Goal: Task Accomplishment & Management: Complete application form

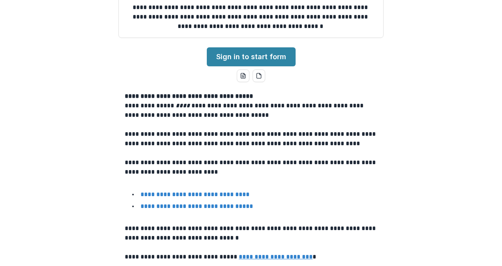
scroll to position [97, 0]
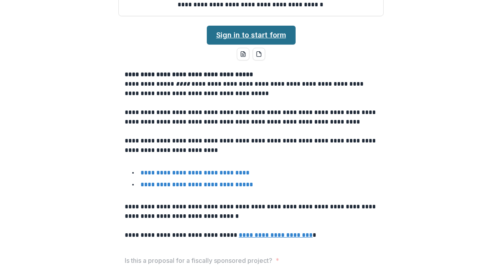
click at [257, 29] on link "Sign in to start form" at bounding box center [251, 35] width 89 height 19
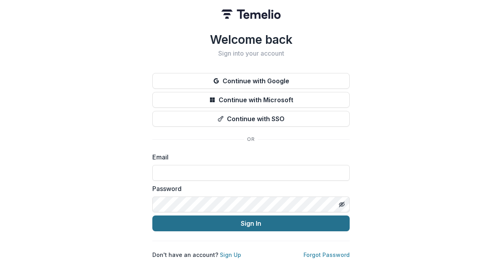
type input "**********"
click at [244, 223] on button "Sign In" at bounding box center [250, 223] width 197 height 16
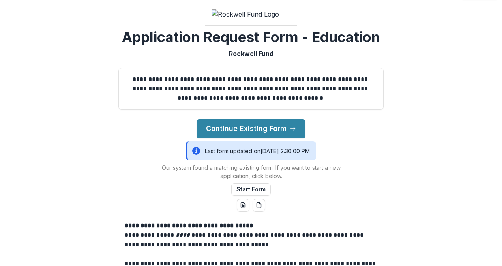
scroll to position [5, 0]
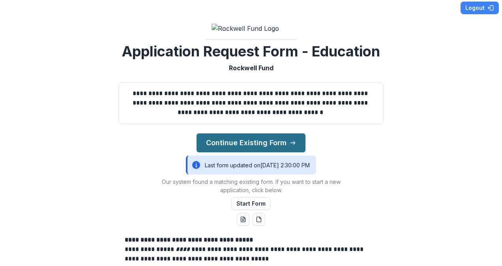
click at [235, 135] on button "Continue Existing Form" at bounding box center [250, 142] width 109 height 19
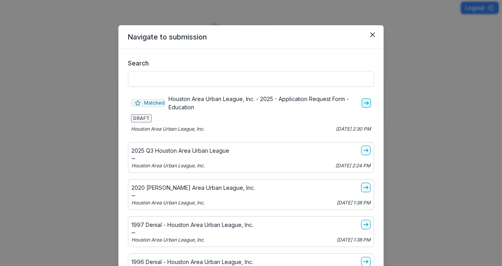
click at [363, 104] on icon "go-to" at bounding box center [366, 103] width 6 height 6
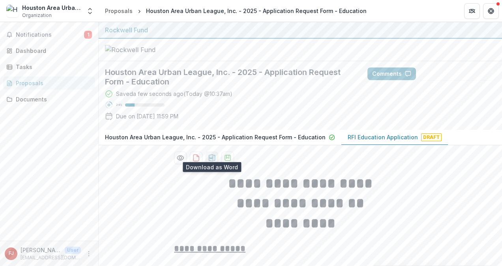
click at [211, 158] on button "download-proposal" at bounding box center [211, 157] width 13 height 13
drag, startPoint x: 498, startPoint y: 25, endPoint x: 503, endPoint y: 47, distance: 22.9
click at [501, 47] on html "**********" at bounding box center [251, 133] width 502 height 266
click at [20, 101] on div "Documents" at bounding box center [52, 99] width 73 height 8
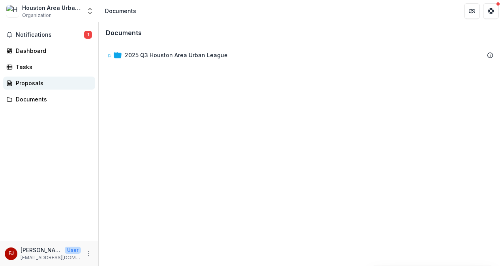
click at [30, 82] on div "Proposals" at bounding box center [52, 83] width 73 height 8
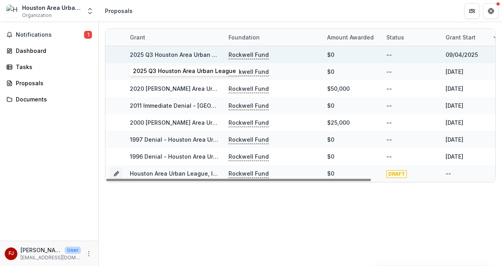
click at [190, 54] on link "2025 Q3 Houston Area Urban League" at bounding box center [181, 54] width 103 height 7
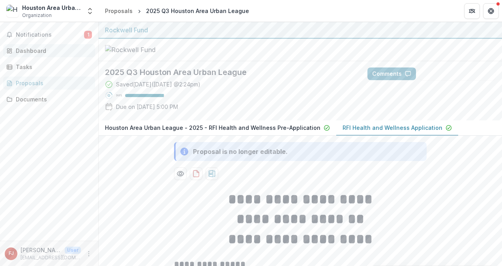
click at [30, 50] on div "Dashboard" at bounding box center [52, 51] width 73 height 8
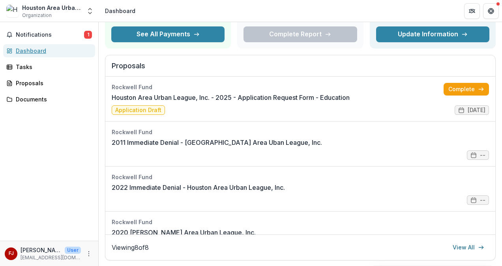
scroll to position [70, 0]
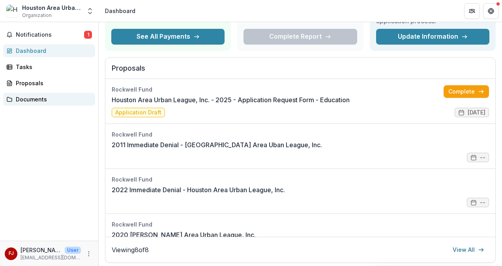
click at [32, 102] on div "Documents" at bounding box center [52, 99] width 73 height 8
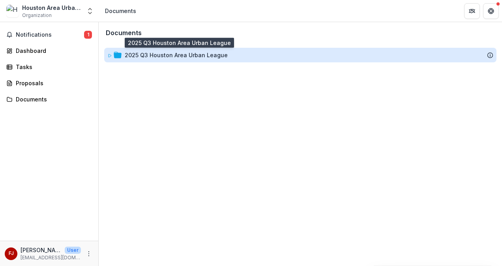
click at [137, 52] on div "2025 Q3 Houston Area Urban League" at bounding box center [176, 55] width 103 height 8
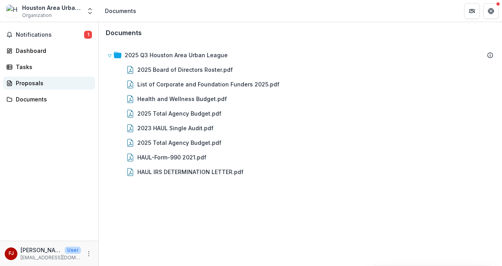
click at [28, 83] on div "Proposals" at bounding box center [52, 83] width 73 height 8
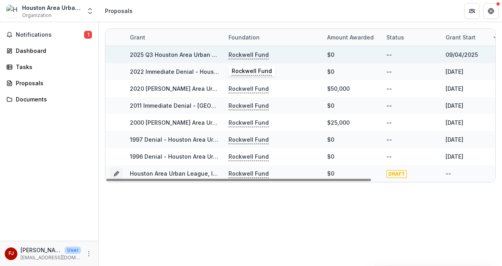
click at [244, 54] on p "Rockwell Fund" at bounding box center [248, 54] width 40 height 9
click at [202, 56] on link "2025 Q3 Houston Area Urban League" at bounding box center [181, 54] width 103 height 7
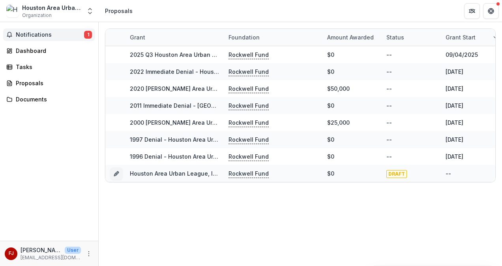
click at [20, 35] on span "Notifications" at bounding box center [50, 35] width 68 height 7
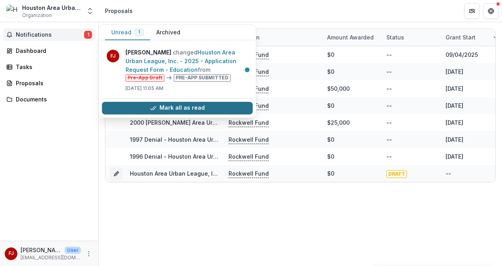
click at [181, 106] on button "Mark all as read" at bounding box center [177, 108] width 151 height 13
